Goal: Task Accomplishment & Management: Manage account settings

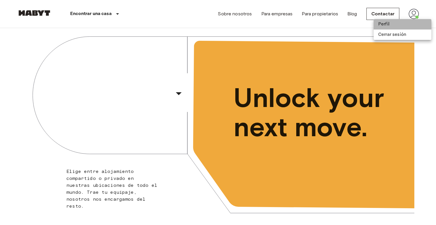
click at [389, 22] on li "Perfil" at bounding box center [403, 24] width 58 height 10
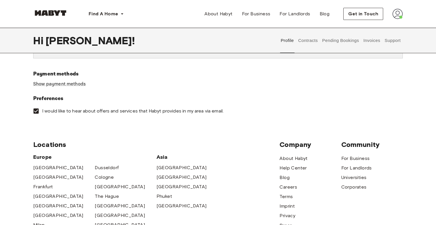
scroll to position [173, 0]
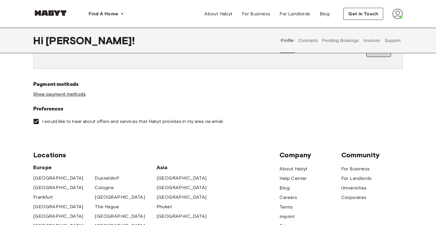
click at [81, 94] on link "Show payment methods" at bounding box center [59, 94] width 53 height 6
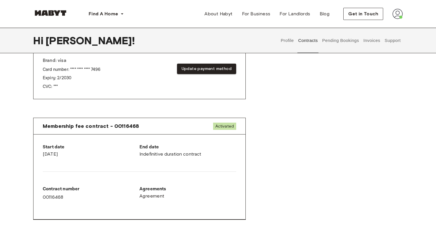
scroll to position [243, 0]
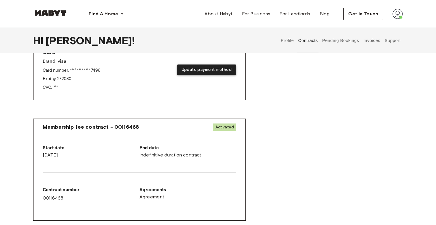
click at [192, 70] on button "Update payment method" at bounding box center [206, 69] width 59 height 11
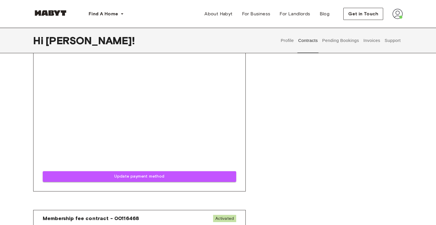
scroll to position [386, 0]
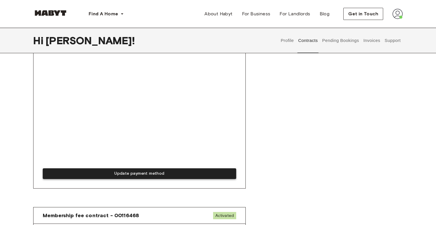
click at [129, 174] on button "Update payment method" at bounding box center [139, 173] width 193 height 11
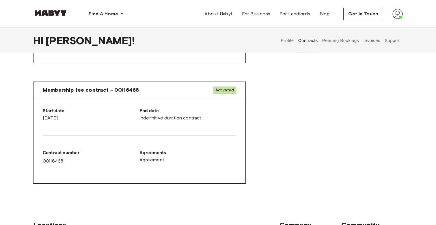
scroll to position [294, 0]
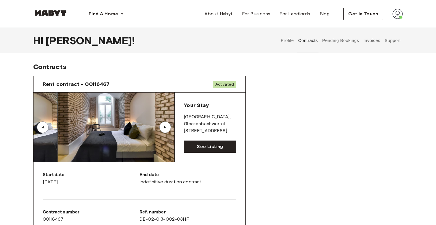
click at [167, 126] on div "▲" at bounding box center [165, 126] width 6 height 3
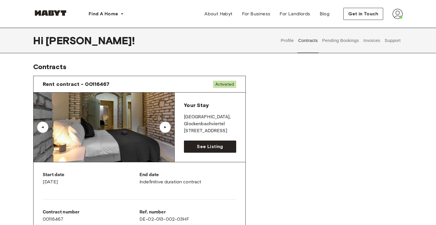
click at [167, 126] on div "▲" at bounding box center [165, 126] width 6 height 3
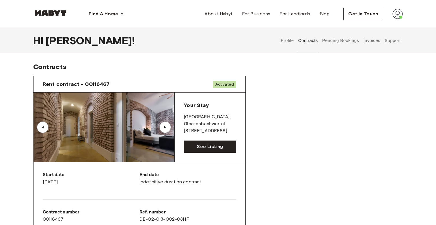
click at [167, 126] on div "▲" at bounding box center [165, 126] width 6 height 3
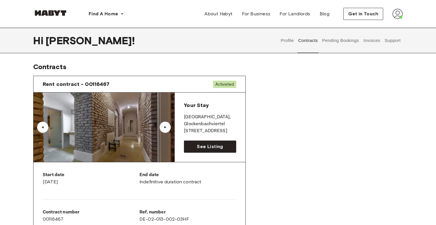
click at [167, 126] on div "▲" at bounding box center [165, 126] width 6 height 3
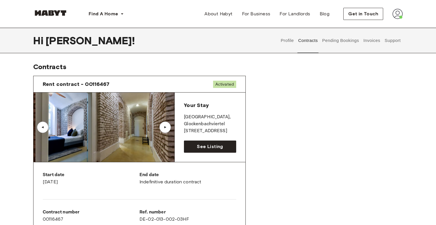
click at [167, 126] on div "▲" at bounding box center [165, 126] width 6 height 3
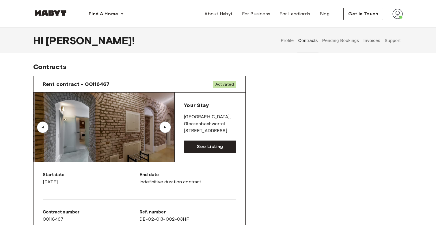
click at [167, 126] on div "▲" at bounding box center [165, 126] width 6 height 3
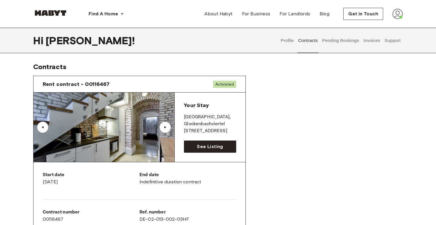
click at [167, 126] on div "▲" at bounding box center [165, 126] width 6 height 3
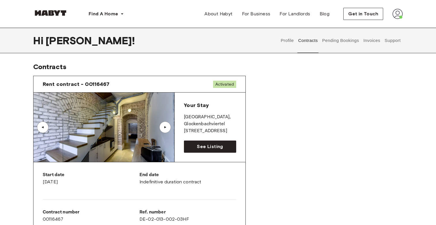
click at [167, 126] on div "▲" at bounding box center [165, 126] width 6 height 3
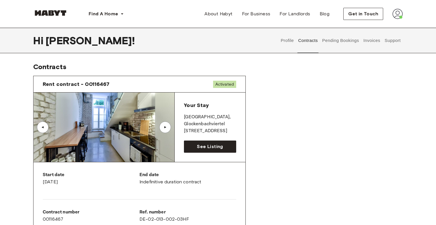
click at [167, 126] on div "▲" at bounding box center [165, 126] width 6 height 3
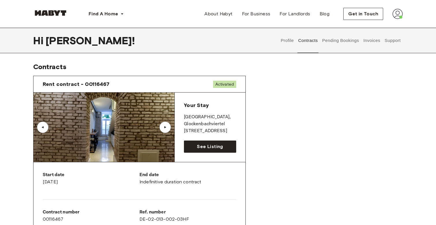
click at [167, 126] on div "▲" at bounding box center [165, 126] width 6 height 3
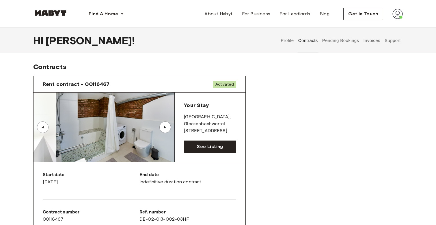
click at [167, 126] on div "▲" at bounding box center [165, 126] width 6 height 3
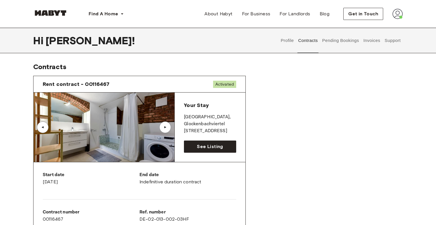
click at [167, 126] on div "▲" at bounding box center [165, 126] width 6 height 3
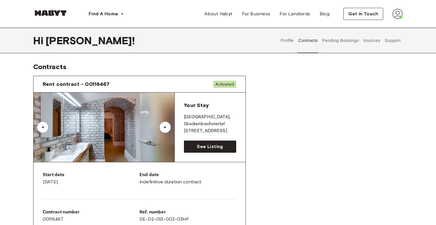
click at [167, 126] on div "▲" at bounding box center [165, 126] width 6 height 3
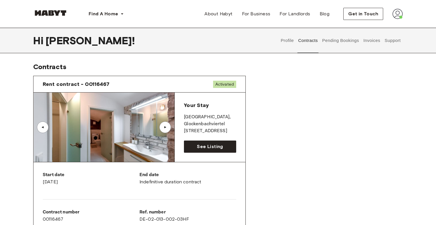
click at [167, 126] on div "▲" at bounding box center [165, 126] width 6 height 3
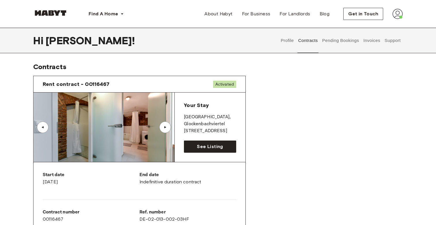
click at [167, 126] on div "▲" at bounding box center [165, 126] width 6 height 3
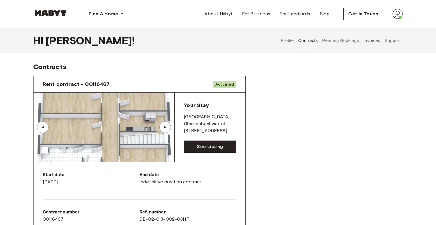
click at [167, 126] on div "▲" at bounding box center [165, 126] width 6 height 3
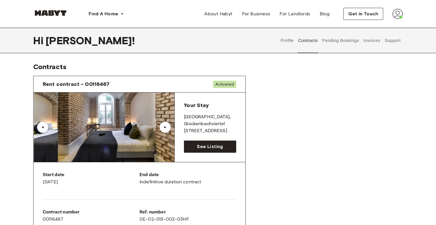
click at [167, 126] on div "▲" at bounding box center [165, 126] width 6 height 3
